Goal: Check status: Check status

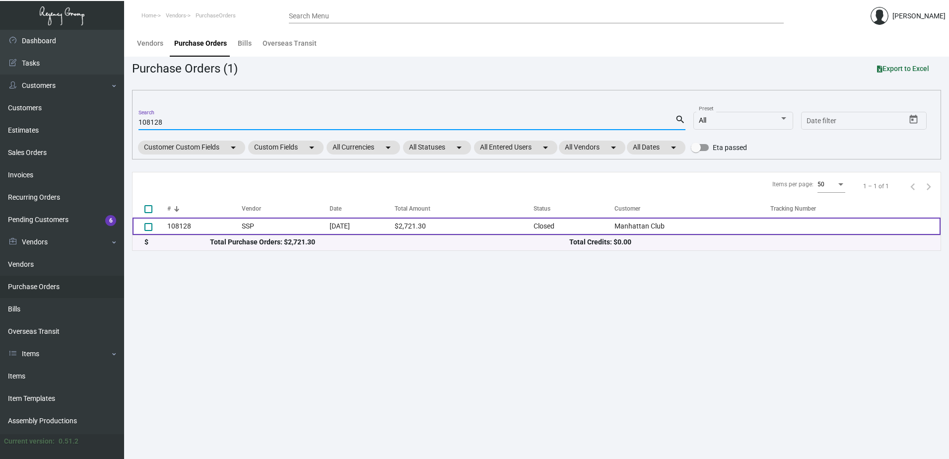
type input "108128"
click at [466, 220] on td "$2,721.30" at bounding box center [464, 225] width 139 height 17
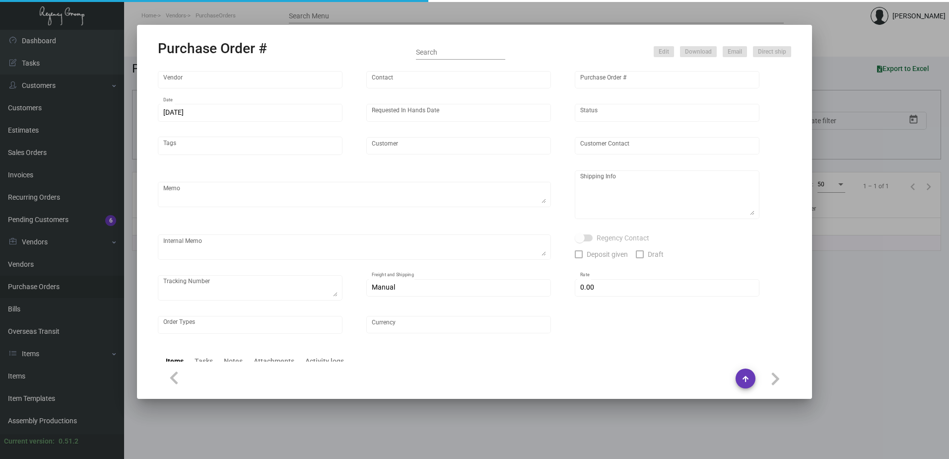
type input "SSP"
type input "[PERSON_NAME]"
type input "108128"
type input "[DATE]"
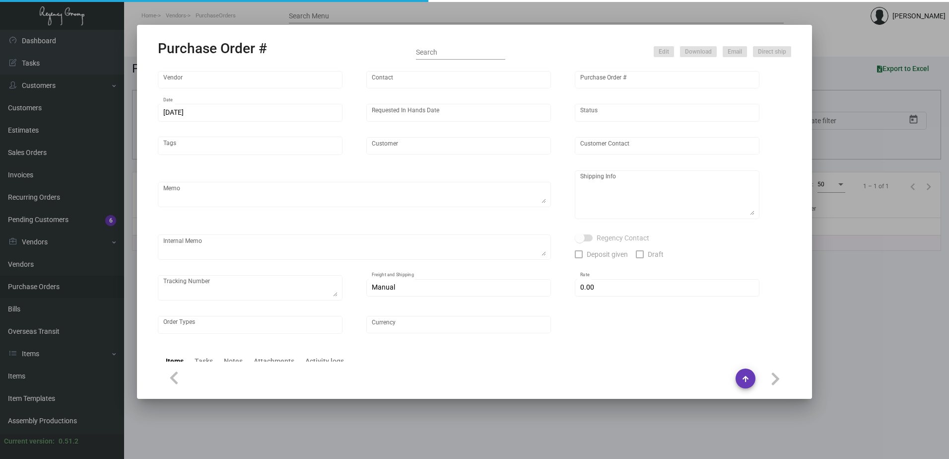
type input "Manhattan Club"
type input "[PERSON_NAME]"
type textarea ""Please send proof for approval to [EMAIL_ADDRESS][DOMAIN_NAME] with me cc'd. *…"
type textarea "Manhattan Club - [PERSON_NAME] [STREET_ADDRESS][US_STATE]"
type textarea "Label provided to vendor to ship to hotel UPS Ground Cost $53.91"
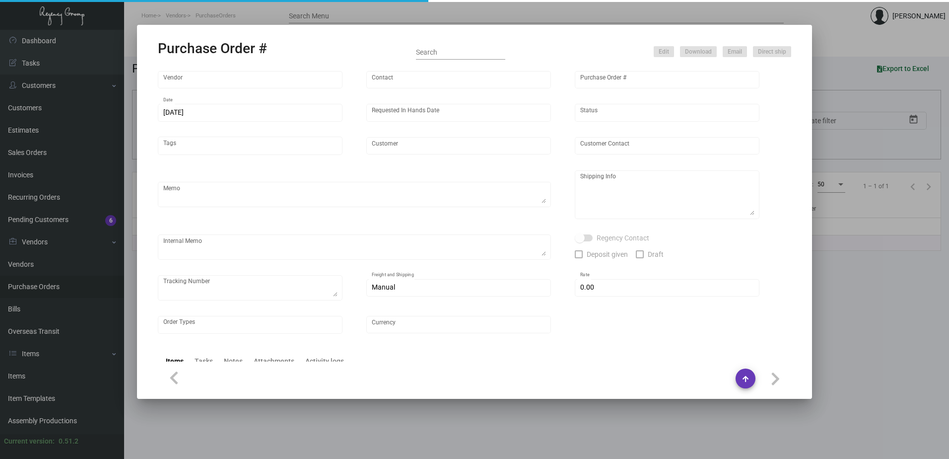
type input "$ 0.00"
type input "United States Dollar $"
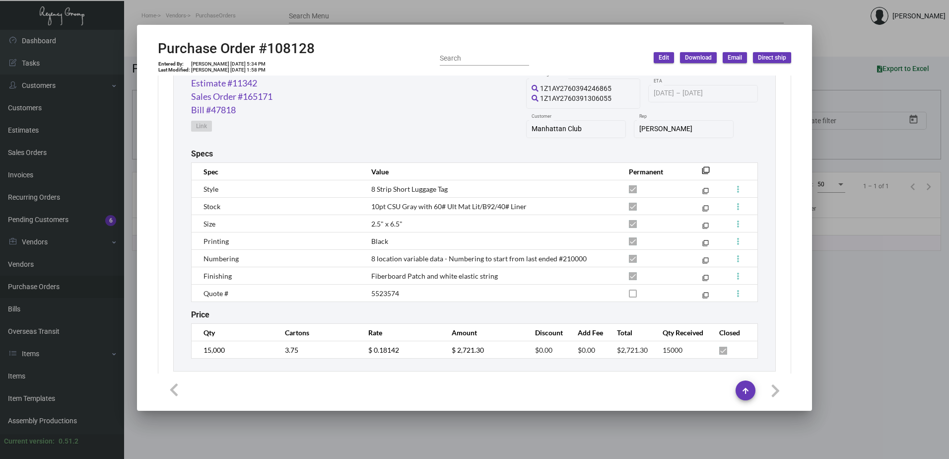
scroll to position [546, 0]
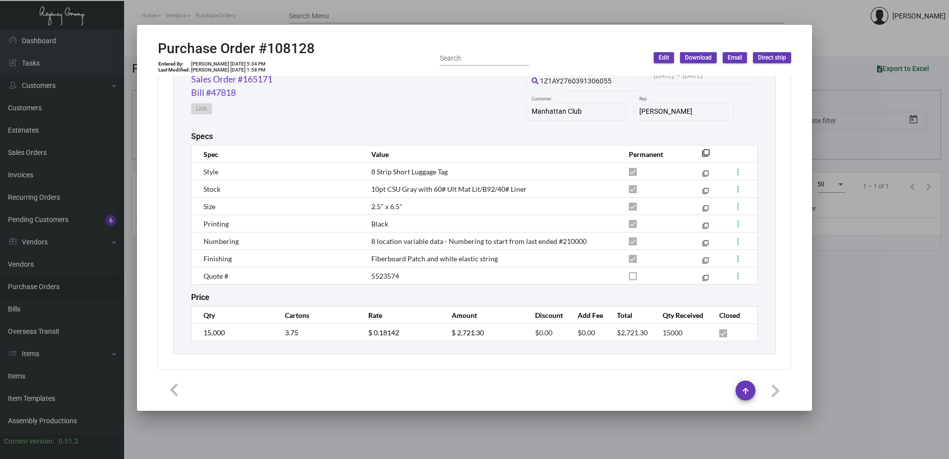
click at [853, 338] on div at bounding box center [474, 229] width 949 height 459
